Goal: Book appointment/travel/reservation

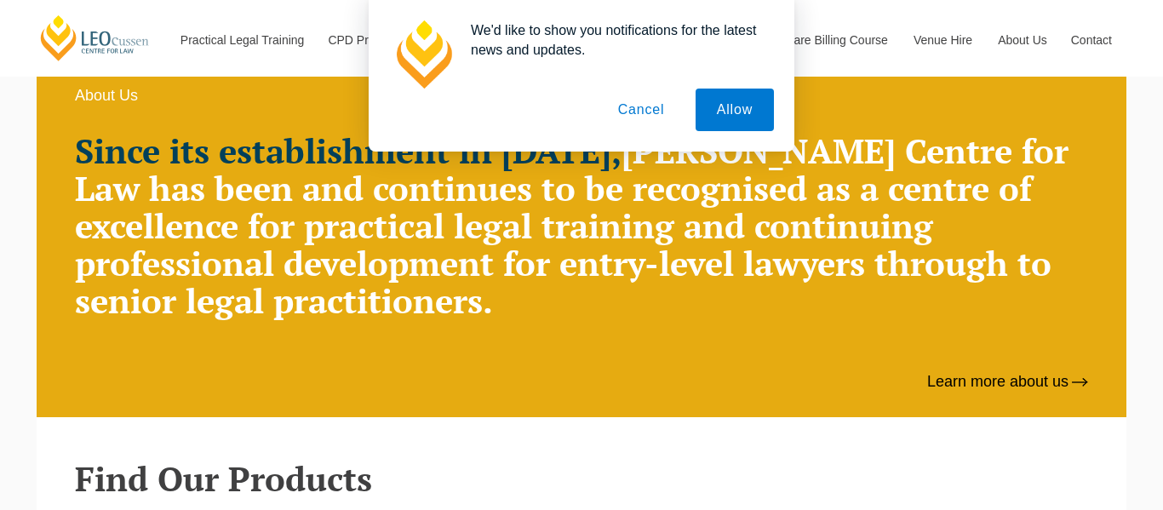
scroll to position [1144, 0]
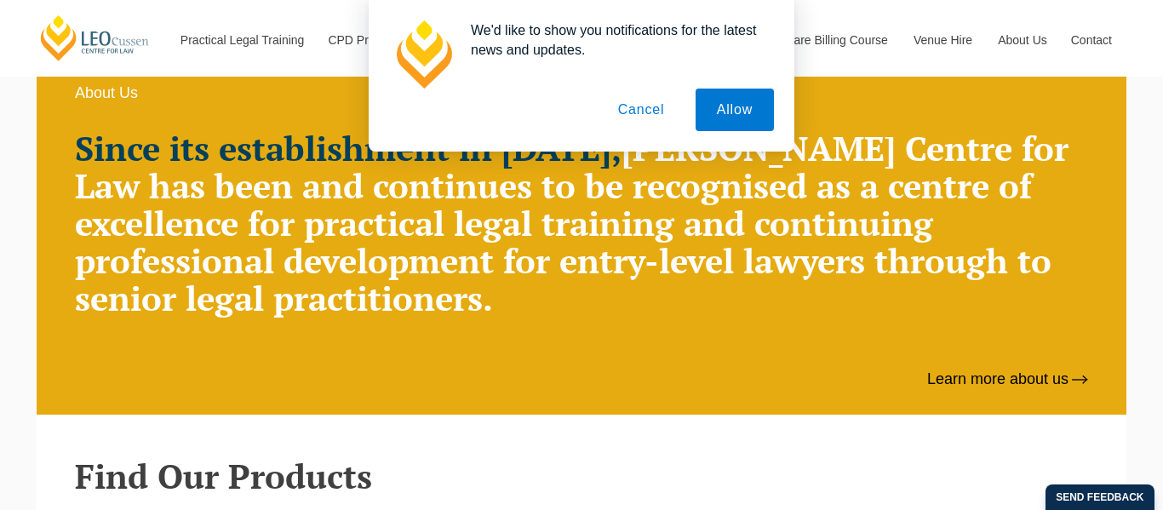
click at [610, 109] on button "Cancel" at bounding box center [641, 110] width 89 height 43
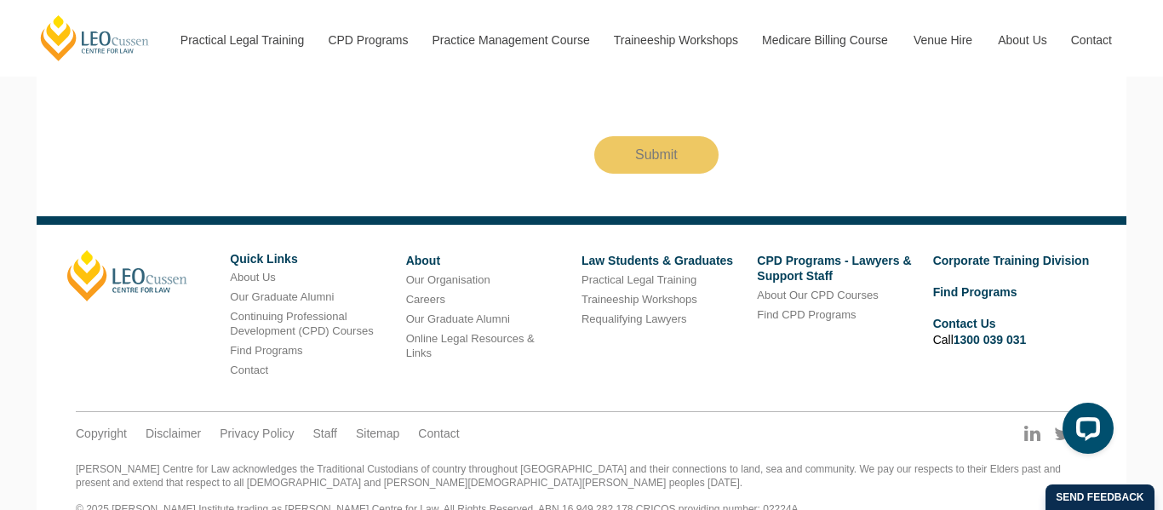
scroll to position [3280, 0]
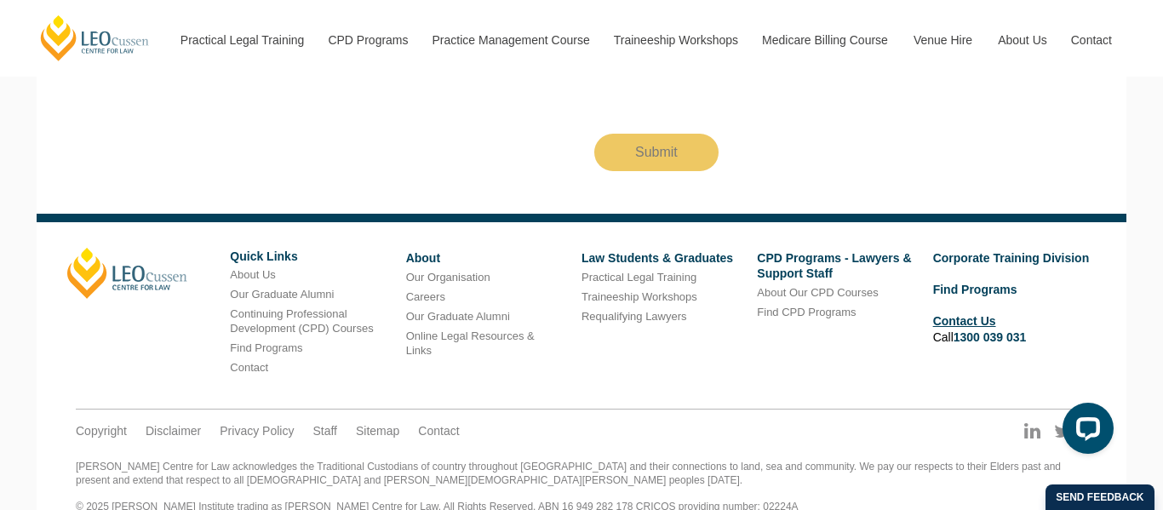
click at [966, 314] on link "Contact Us" at bounding box center [964, 321] width 63 height 14
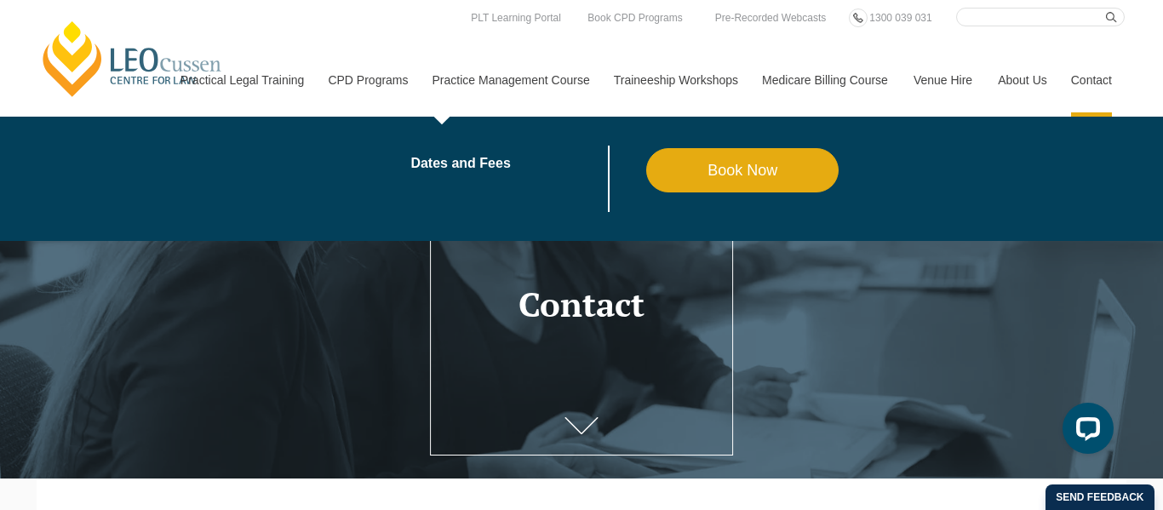
click at [724, 164] on link "Book Now" at bounding box center [742, 170] width 193 height 44
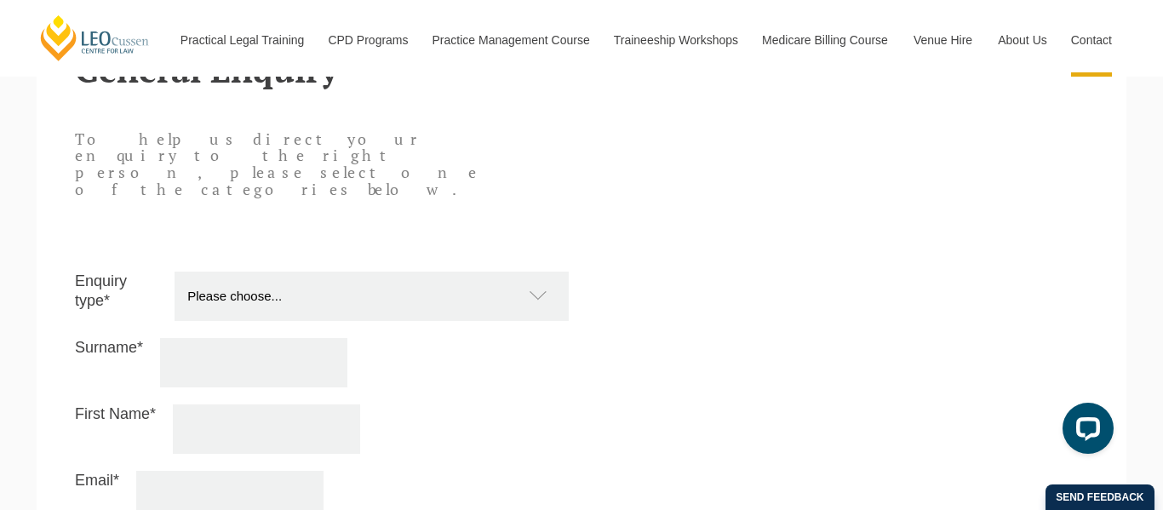
scroll to position [1447, 0]
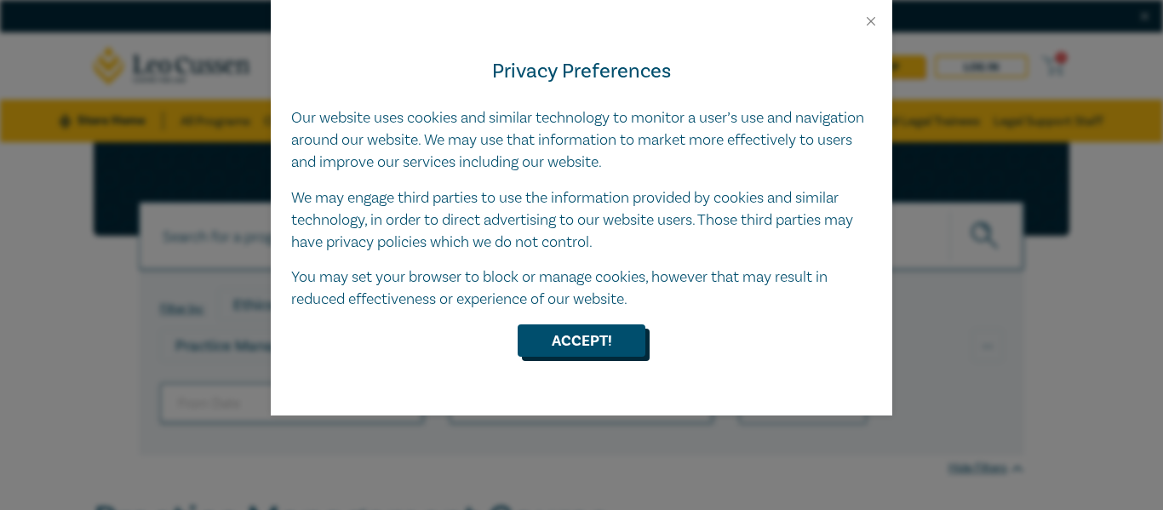
click at [622, 338] on button "Accept!" at bounding box center [582, 341] width 128 height 32
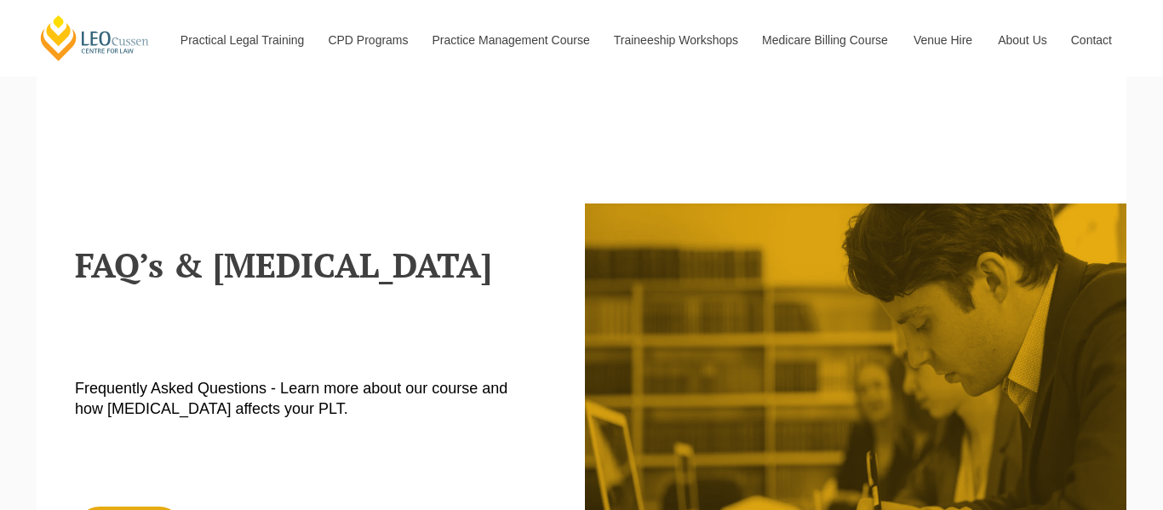
click at [0, 0] on div "blank [PERSON_NAME] Supervised Legal Training Supervised Legal Training Register" at bounding box center [0, 0] width 0 height 0
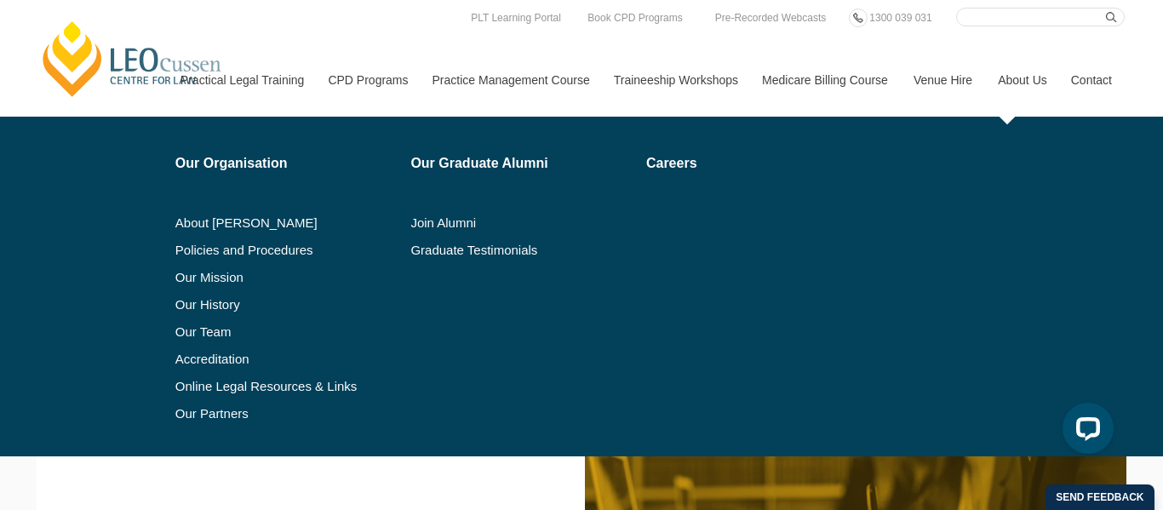
scroll to position [897, 0]
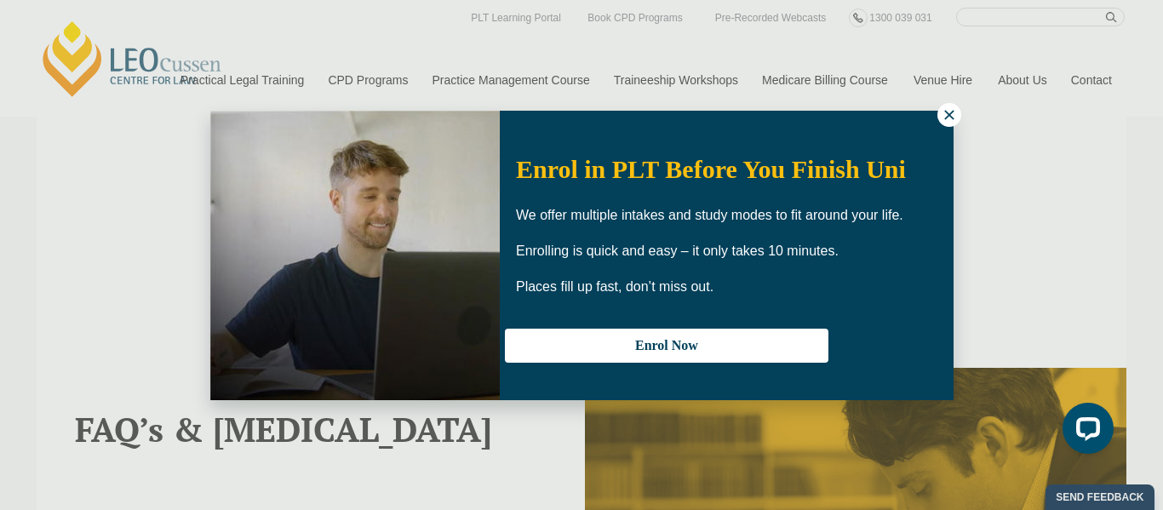
click at [953, 118] on icon at bounding box center [949, 114] width 9 height 9
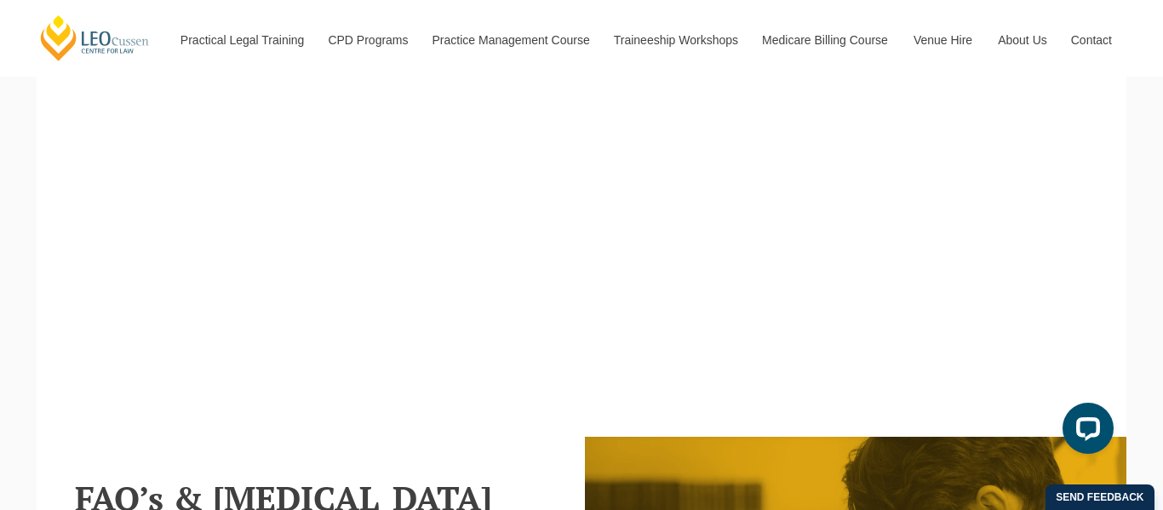
scroll to position [845, 0]
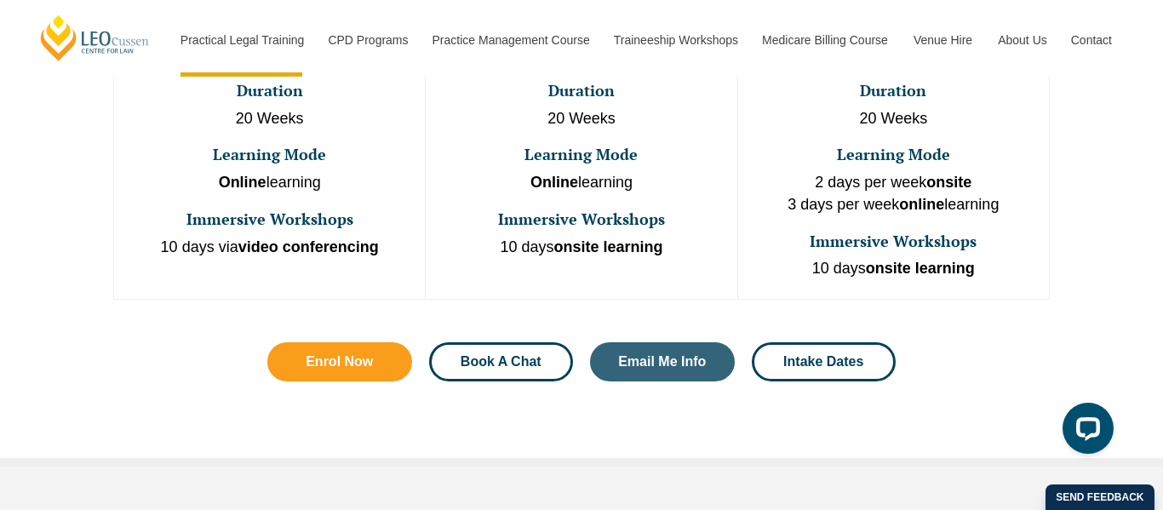
click at [530, 355] on span "Book A Chat" at bounding box center [501, 362] width 81 height 14
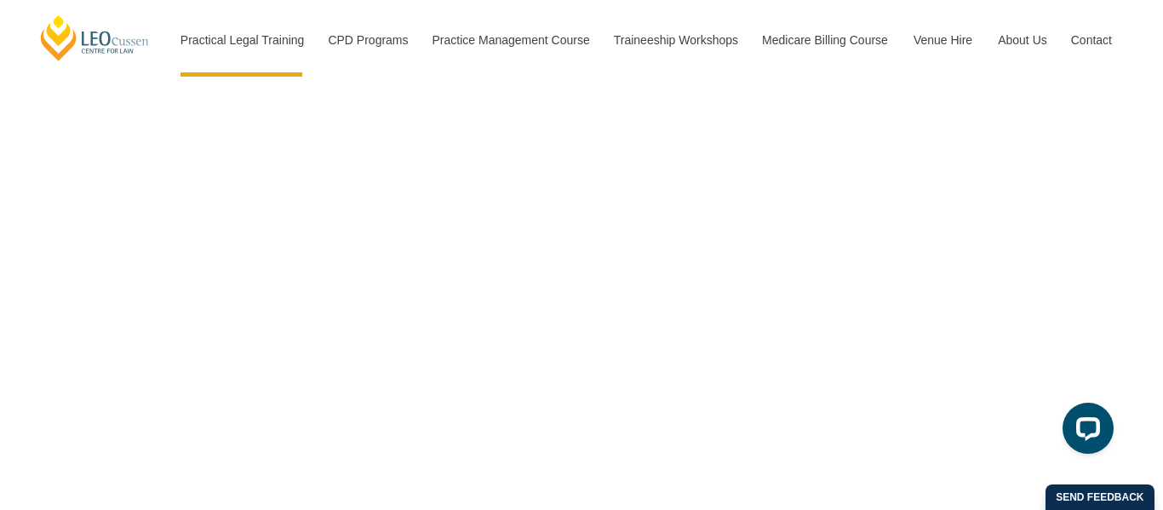
scroll to position [4799, 0]
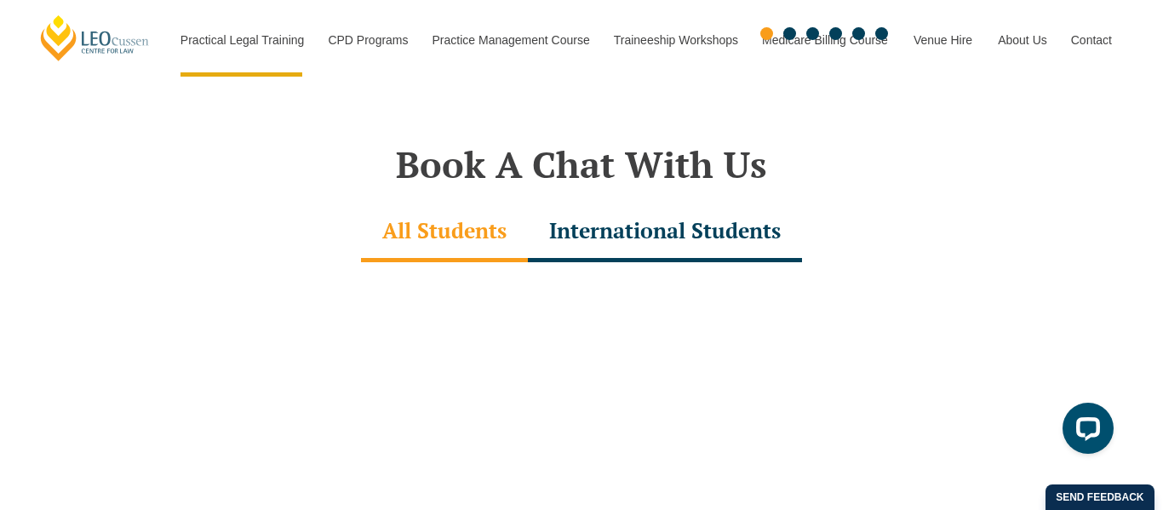
click at [725, 205] on div "International Students" at bounding box center [665, 233] width 274 height 60
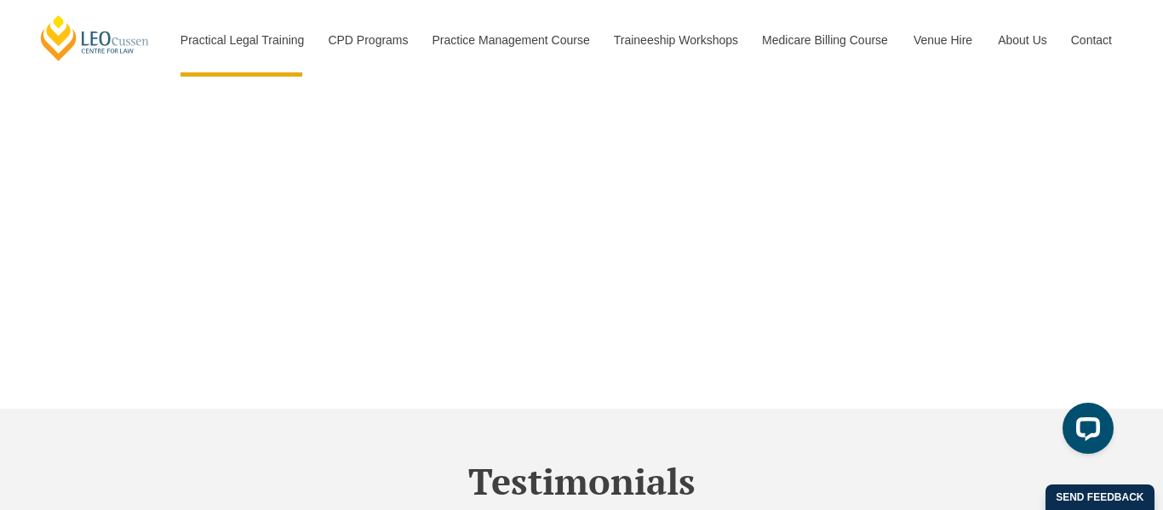
scroll to position [5315, 0]
